Goal: Task Accomplishment & Management: Manage account settings

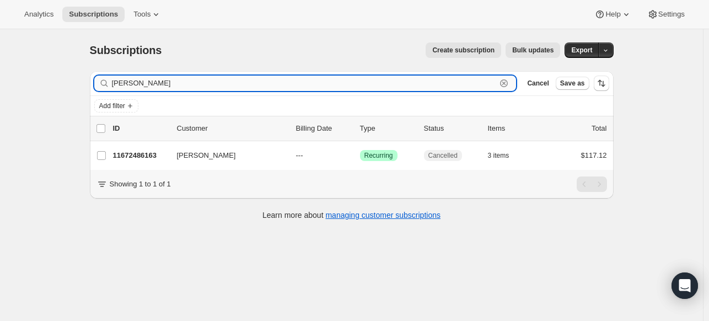
click at [370, 85] on input "[PERSON_NAME]" at bounding box center [304, 83] width 385 height 15
paste input "[EMAIL_ADDRESS][DOMAIN_NAME]"
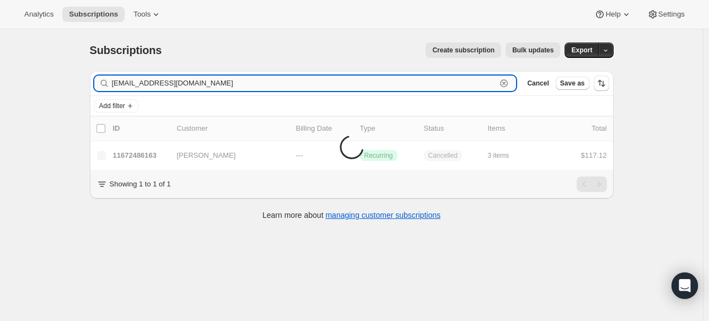
type input "[EMAIL_ADDRESS][DOMAIN_NAME]"
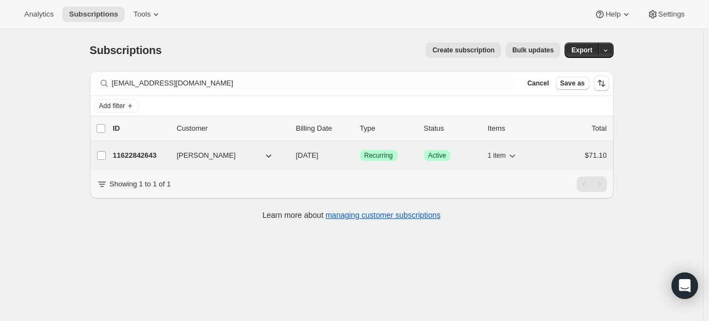
click at [155, 150] on p "11622842643" at bounding box center [140, 155] width 55 height 11
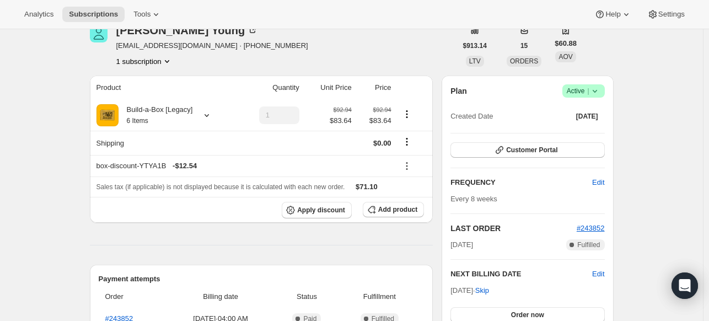
scroll to position [110, 0]
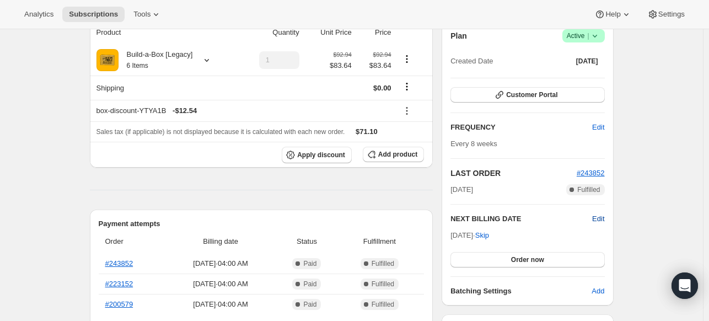
click at [602, 218] on span "Edit" at bounding box center [598, 218] width 12 height 11
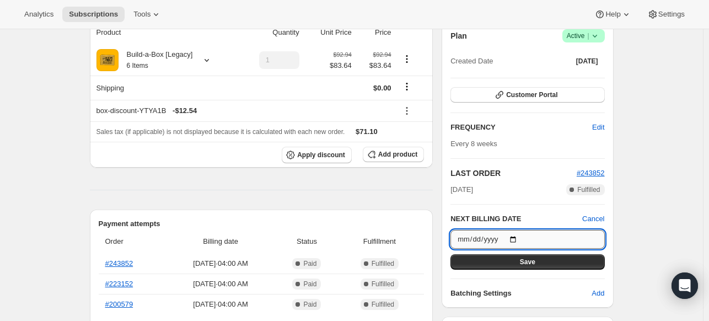
click at [523, 239] on input "[DATE]" at bounding box center [527, 239] width 154 height 19
click at [523, 238] on input "[DATE]" at bounding box center [527, 239] width 154 height 19
type input "[DATE]"
click at [505, 263] on button "Save" at bounding box center [527, 261] width 154 height 15
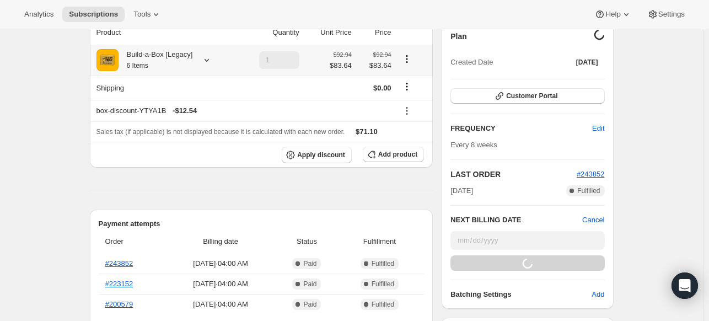
click at [212, 62] on icon at bounding box center [206, 60] width 11 height 11
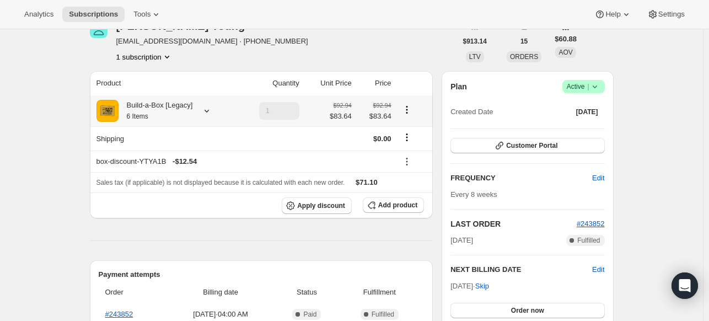
click at [212, 110] on icon at bounding box center [206, 110] width 11 height 11
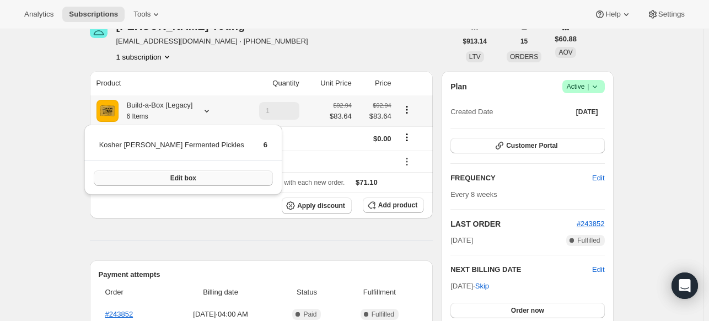
click at [188, 170] on button "Edit box" at bounding box center [183, 177] width 179 height 15
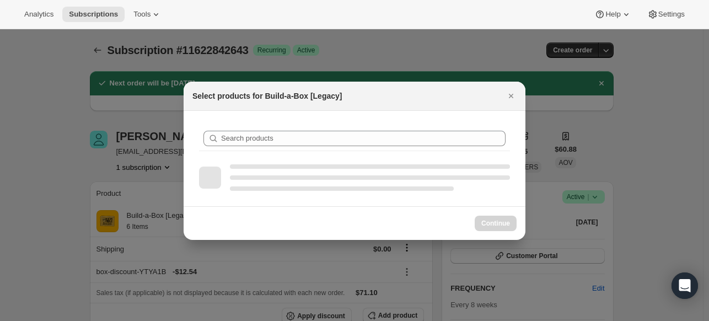
scroll to position [0, 0]
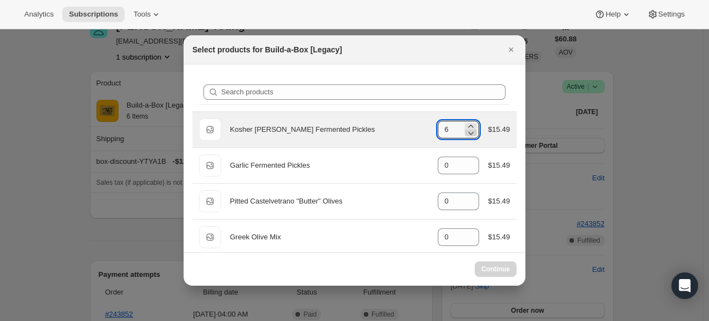
click at [465, 131] on icon ":r3d9:" at bounding box center [470, 132] width 11 height 11
click at [465, 134] on icon ":r3d9:" at bounding box center [470, 132] width 11 height 11
drag, startPoint x: 448, startPoint y: 127, endPoint x: 424, endPoint y: 127, distance: 23.7
click at [424, 127] on div "Default Title Kosher [PERSON_NAME] Fermented Pickles gid://shopify/ProductVaria…" at bounding box center [354, 130] width 311 height 22
type input "6"
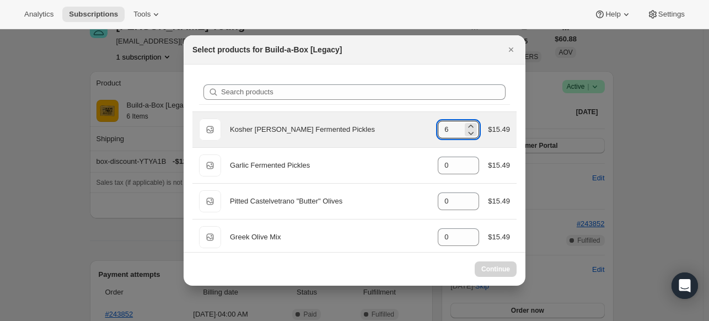
select select "gid://shopify/ProductVariant/48082788253971"
click at [469, 132] on icon ":r3d9:" at bounding box center [472, 133] width 6 height 3
type input "5"
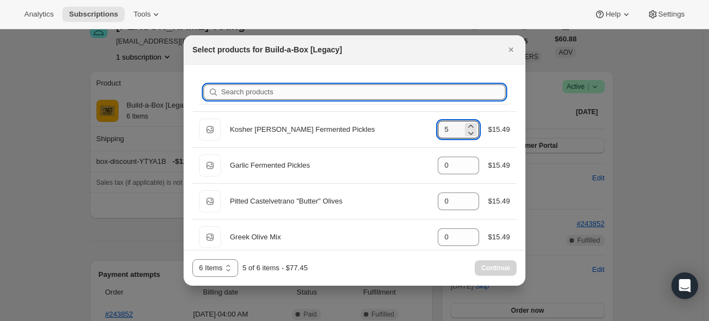
click at [389, 91] on input "Search products" at bounding box center [363, 91] width 284 height 15
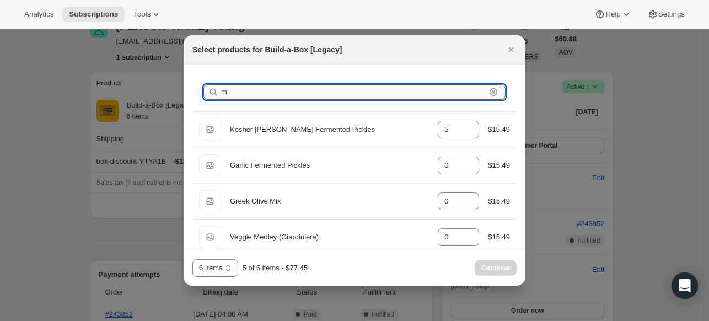
type input "mu"
type input "0"
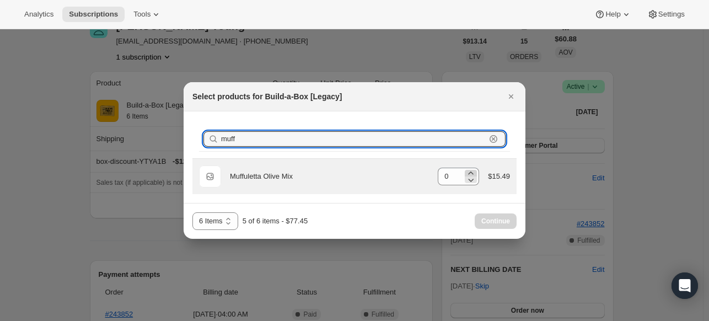
type input "muff"
click at [473, 171] on icon ":r3d9:" at bounding box center [470, 173] width 11 height 11
type input "1"
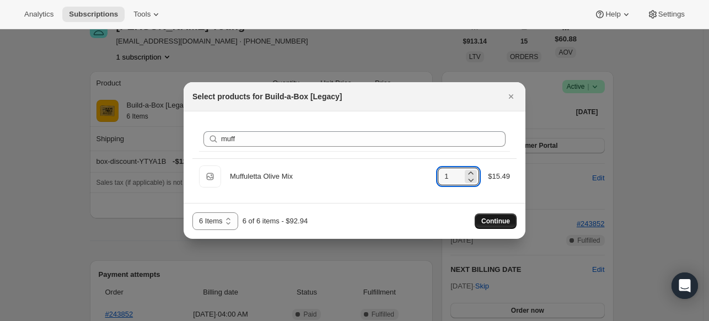
click at [494, 223] on span "Continue" at bounding box center [495, 221] width 29 height 9
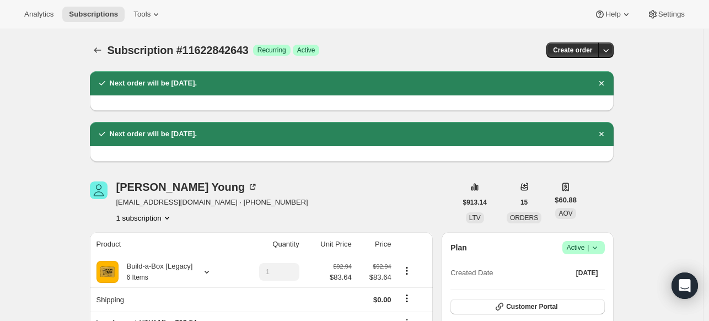
scroll to position [110, 0]
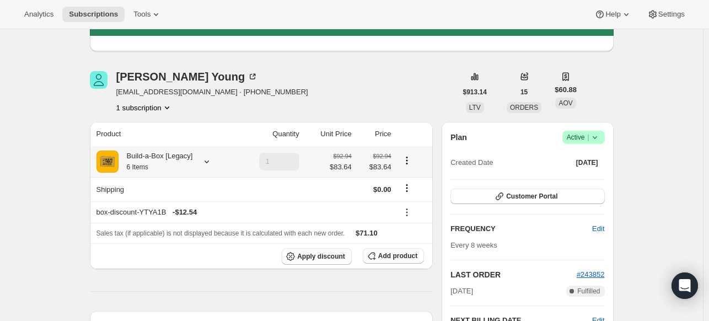
click at [212, 163] on icon at bounding box center [206, 161] width 11 height 11
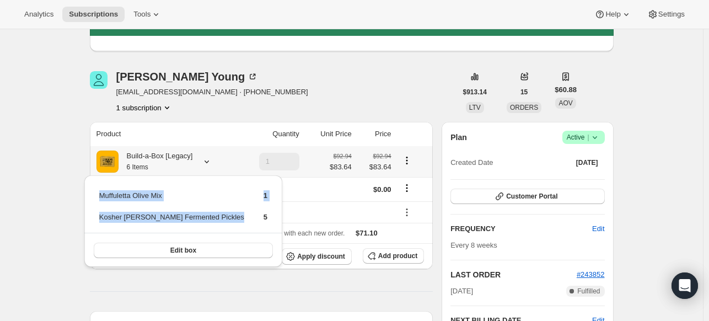
drag, startPoint x: 208, startPoint y: 216, endPoint x: 99, endPoint y: 207, distance: 108.9
click at [99, 207] on tbody "Muffuletta Olive Mix 1 Kosher [PERSON_NAME] Fermented Pickles 5" at bounding box center [183, 211] width 169 height 42
copy tbody "Muffuletta Olive Mix 1 Kosher [PERSON_NAME] Fermented Pickles"
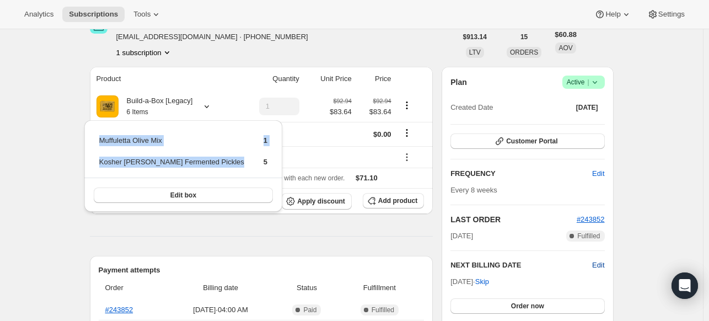
click at [598, 262] on span "Edit" at bounding box center [598, 265] width 12 height 11
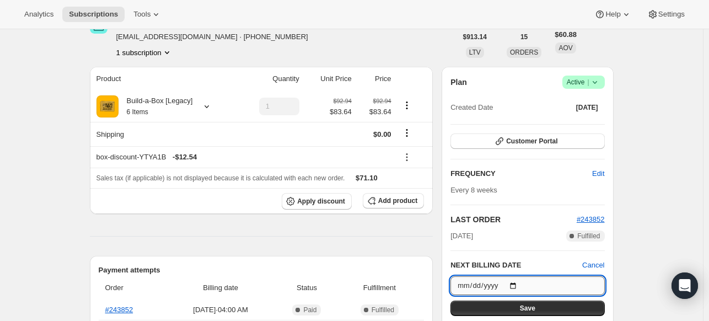
click at [520, 285] on input "[DATE]" at bounding box center [527, 285] width 154 height 19
type input "[DATE]"
click at [504, 303] on button "Save" at bounding box center [527, 307] width 154 height 15
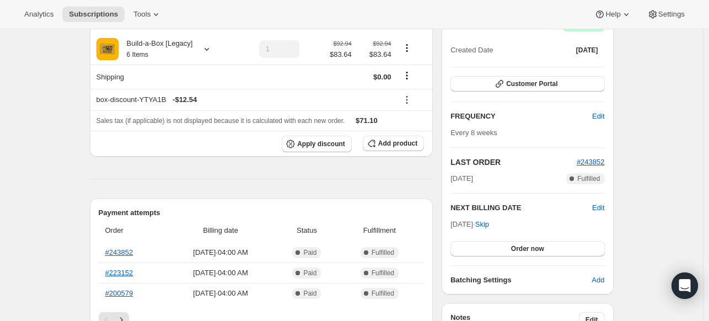
scroll to position [276, 0]
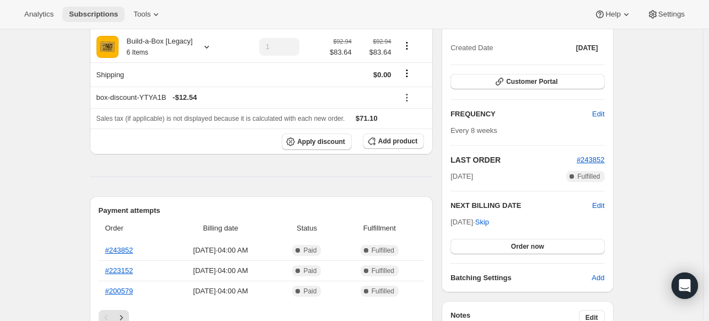
click at [110, 17] on span "Subscriptions" at bounding box center [93, 14] width 49 height 9
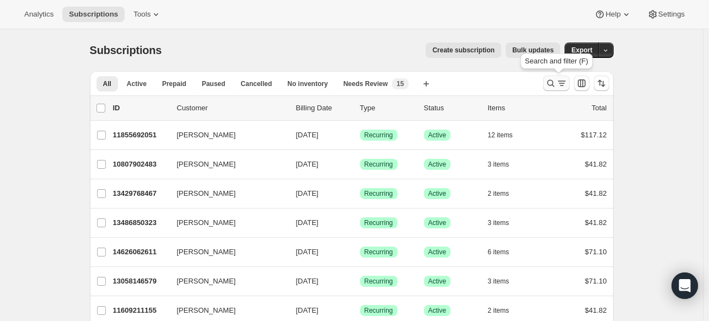
click at [554, 83] on icon "Search and filter results" at bounding box center [550, 83] width 7 height 7
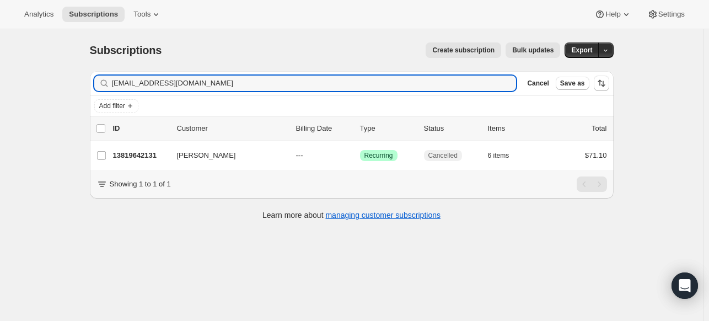
type input "[EMAIL_ADDRESS][DOMAIN_NAME]"
